Goal: Use online tool/utility: Utilize a website feature to perform a specific function

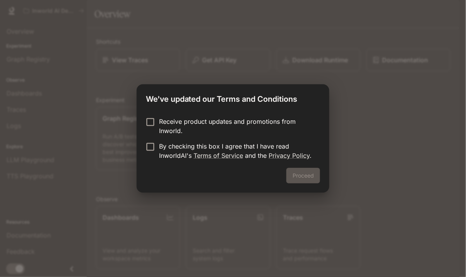
click at [282, 145] on p "By checking this box I agree that I have read InworldAI's Terms of Service and …" at bounding box center [236, 151] width 155 height 19
click at [309, 177] on button "Proceed" at bounding box center [303, 175] width 34 height 15
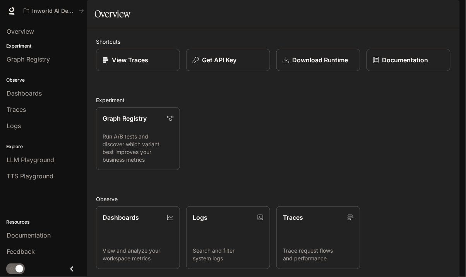
scroll to position [128, 0]
click at [32, 10] on p "Inworld AI Demos" at bounding box center [53, 11] width 43 height 7
click at [121, 206] on link "Dashboards View and analyze your workspace metrics" at bounding box center [138, 237] width 84 height 63
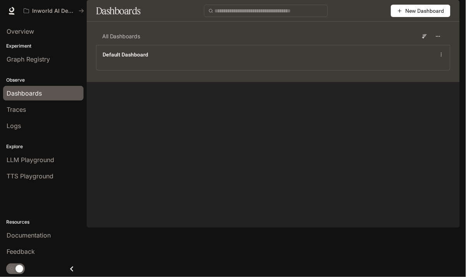
click at [19, 113] on span "Traces" at bounding box center [16, 109] width 19 height 9
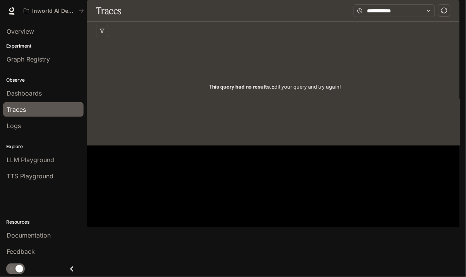
click at [16, 161] on span "LLM Playground" at bounding box center [31, 159] width 48 height 9
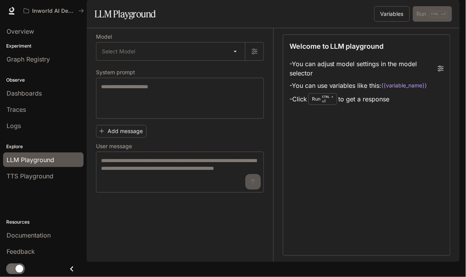
click at [113, 74] on body "Skip to main content Inworld AI Demos Documentation Documentation Portal Overvi…" at bounding box center [233, 138] width 466 height 277
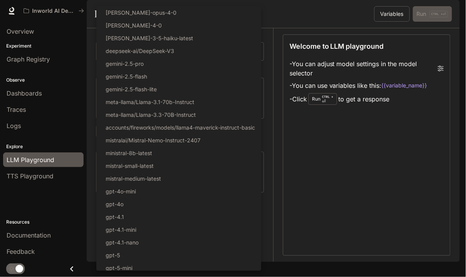
click at [112, 92] on p "gemini-2.5-flash-lite" at bounding box center [131, 89] width 51 height 8
type input "**********"
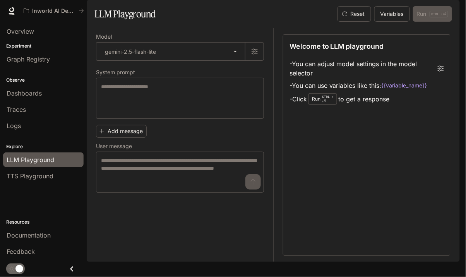
click at [22, 175] on span "TTS Playground" at bounding box center [30, 175] width 47 height 9
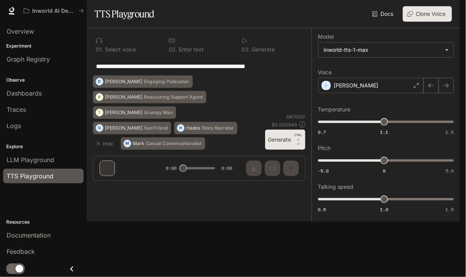
click at [436, 22] on button "Clone Voice" at bounding box center [427, 13] width 49 height 15
